Goal: Task Accomplishment & Management: Complete application form

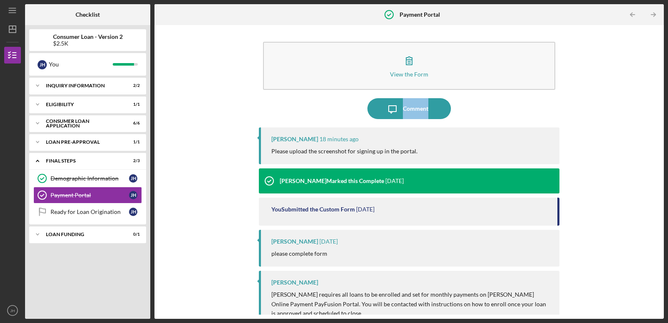
drag, startPoint x: 657, startPoint y: 92, endPoint x: 657, endPoint y: 107, distance: 14.6
click at [657, 107] on div "View the Form Form Icon/Message Comment Nikki Wilson 18 minutes ago Please uplo…" at bounding box center [409, 171] width 501 height 285
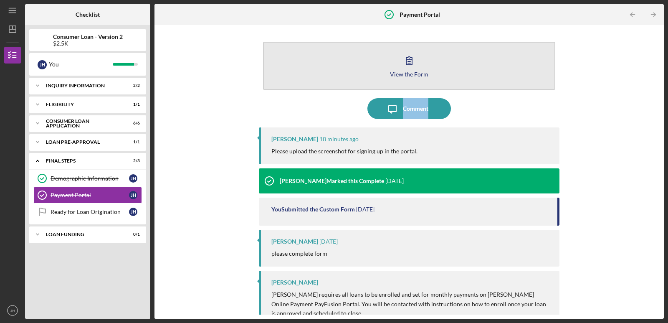
click at [408, 60] on icon "button" at bounding box center [409, 61] width 6 height 8
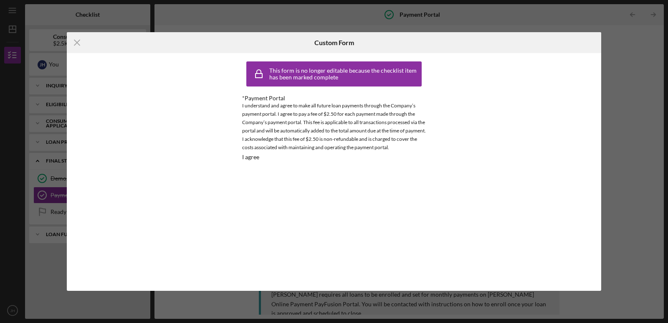
click at [399, 71] on div "This form is no longer editable because the checklist item has been marked comp…" at bounding box center [344, 73] width 150 height 13
click at [76, 43] on line at bounding box center [76, 42] width 5 height 5
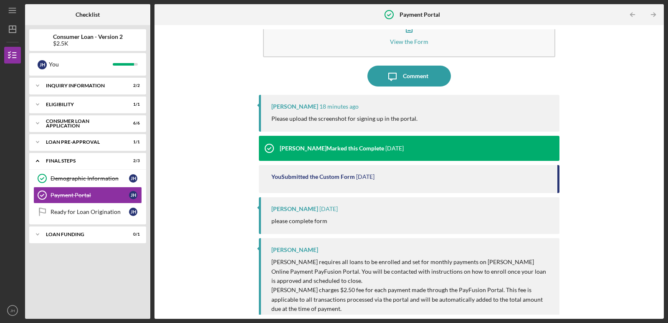
scroll to position [70, 0]
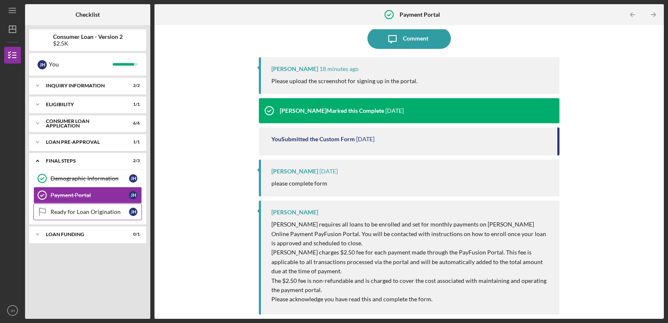
click at [100, 210] on div "Ready for Loan Origination" at bounding box center [90, 211] width 79 height 7
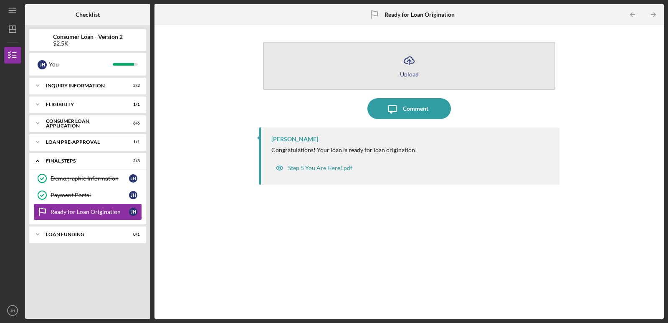
click at [336, 69] on button "Icon/Upload Upload" at bounding box center [409, 66] width 292 height 48
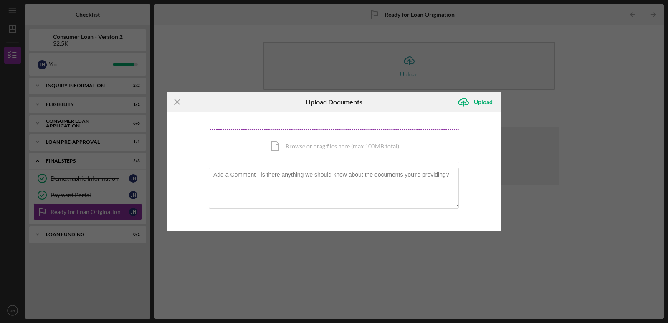
click at [293, 145] on div "Icon/Document Browse or drag files here (max 100MB total) Tap to choose files o…" at bounding box center [334, 146] width 251 height 34
click at [462, 103] on icon "Icon/Upload" at bounding box center [463, 101] width 21 height 21
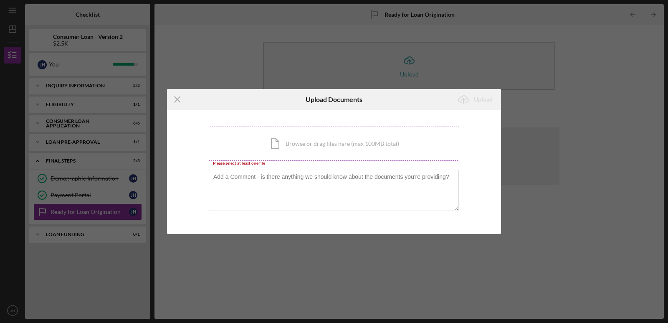
click at [304, 145] on div "Icon/Document Browse or drag files here (max 100MB total) Tap to choose files o…" at bounding box center [334, 144] width 251 height 34
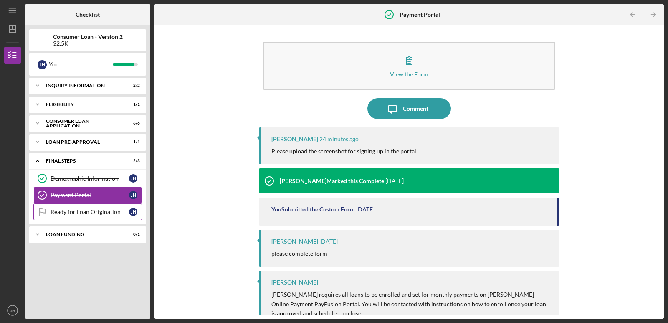
click at [94, 216] on link "Ready for Loan Origination Ready for Loan Origination J H" at bounding box center [87, 211] width 109 height 17
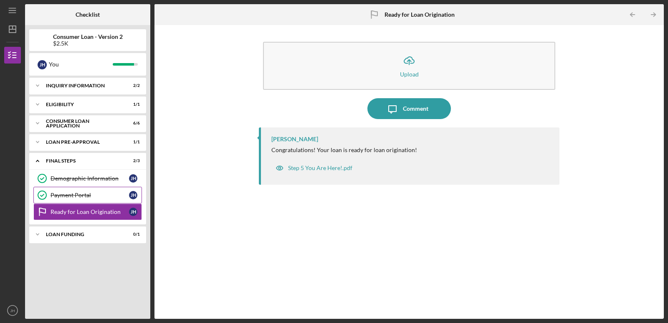
click at [92, 199] on link "Payment Portal Payment Portal J H" at bounding box center [87, 195] width 109 height 17
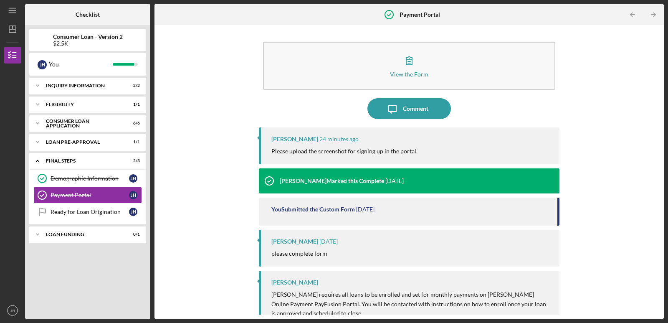
drag, startPoint x: 660, startPoint y: 168, endPoint x: 660, endPoint y: 184, distance: 15.5
click at [660, 184] on div "View the Form Form Icon/Message Comment Nikki Wilson 24 minutes ago Please uplo…" at bounding box center [410, 172] width 510 height 294
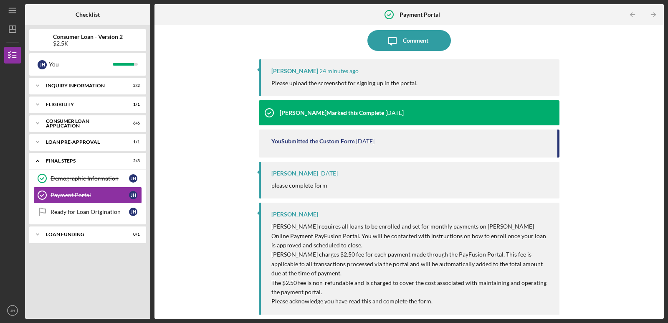
scroll to position [70, 0]
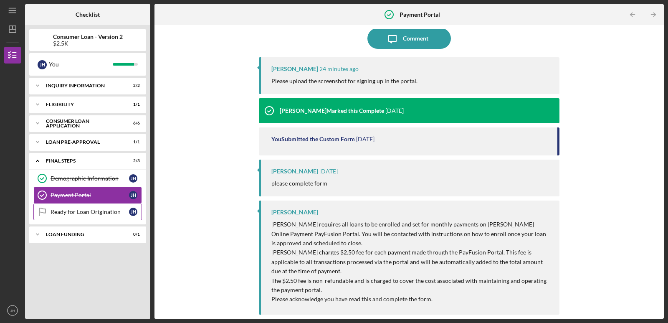
click at [119, 210] on div "Ready for Loan Origination" at bounding box center [90, 211] width 79 height 7
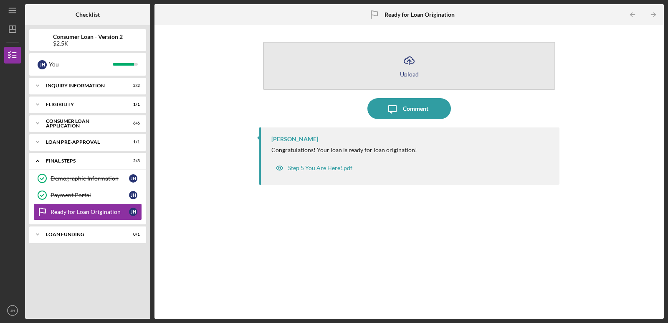
click at [407, 60] on icon "Icon/Upload" at bounding box center [409, 60] width 21 height 21
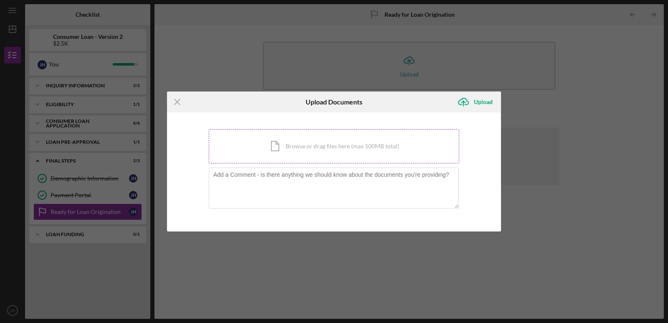
click at [282, 142] on div "Icon/Document Browse or drag files here (max 100MB total) Tap to choose files o…" at bounding box center [334, 146] width 251 height 34
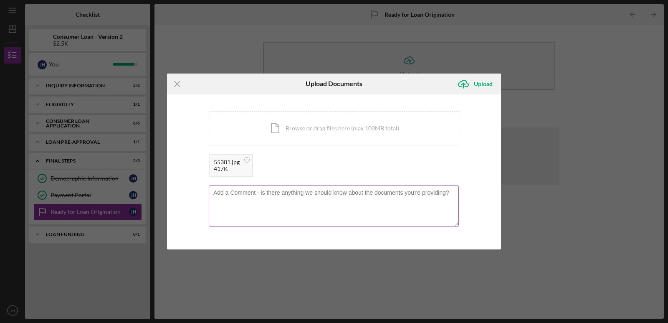
click at [226, 204] on textarea at bounding box center [334, 205] width 250 height 41
type textarea "O"
type textarea "Autopay: ON"
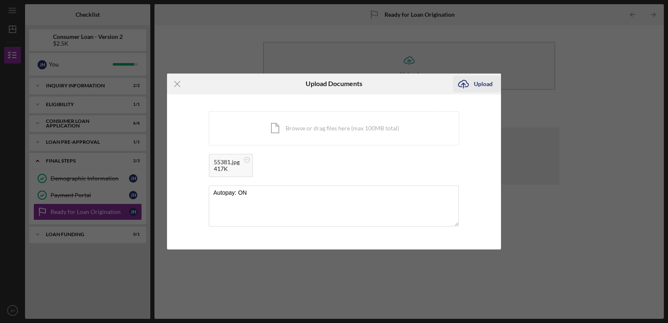
click at [463, 86] on icon "Icon/Upload" at bounding box center [463, 84] width 21 height 21
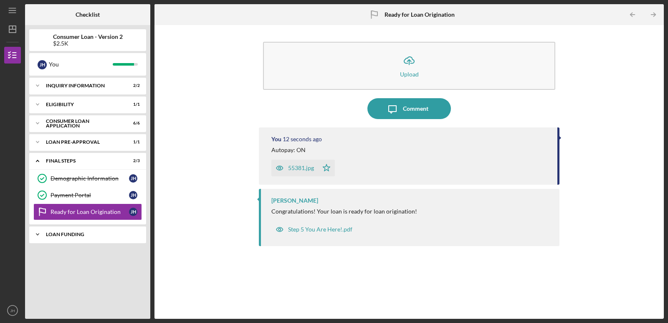
click at [108, 232] on div "Loan Funding" at bounding box center [91, 234] width 90 height 5
click at [93, 242] on div "Icon/Expander Loan Funding 0 / 1" at bounding box center [87, 234] width 117 height 17
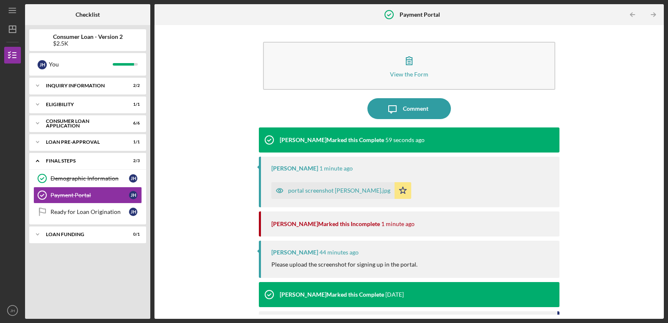
click at [395, 193] on icon "Icon/Star" at bounding box center [403, 190] width 17 height 17
